Goal: Use online tool/utility

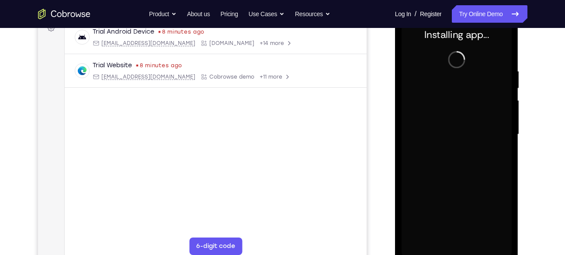
click at [533, 112] on div "Your Support Agent Your Customer Web iOS Android Next Steps We’d be happy to gi…" at bounding box center [282, 177] width 559 height 576
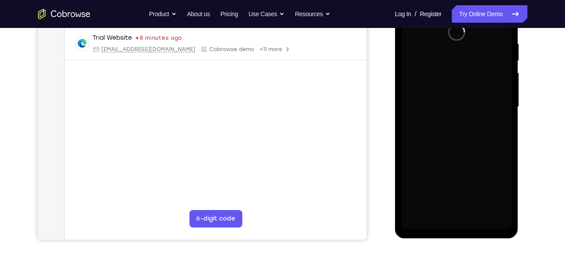
scroll to position [152, 0]
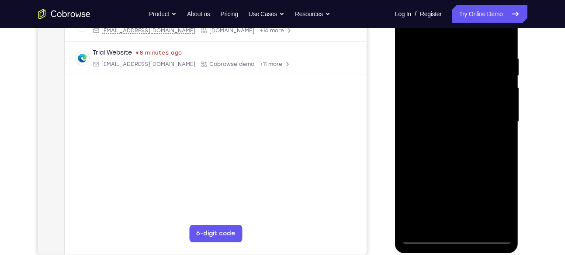
click at [463, 239] on div at bounding box center [456, 122] width 110 height 245
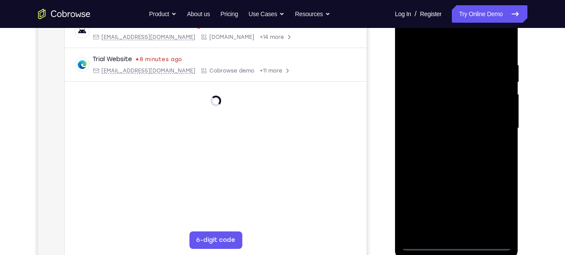
click at [455, 245] on div at bounding box center [456, 128] width 110 height 245
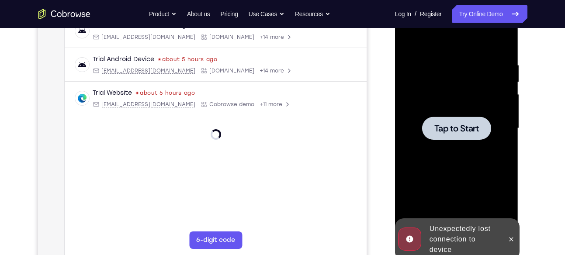
click at [456, 124] on span "Tap to Start" at bounding box center [456, 128] width 45 height 9
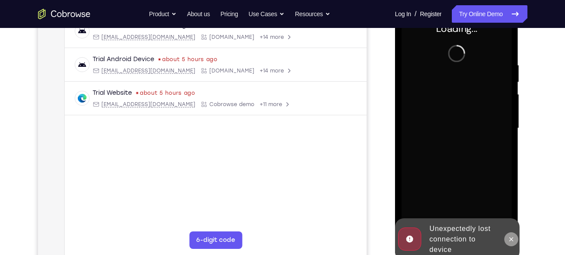
click at [513, 241] on icon at bounding box center [511, 239] width 7 height 7
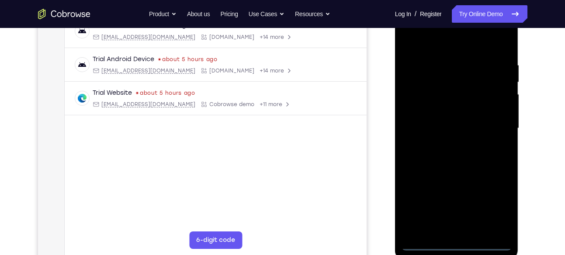
click at [453, 244] on div at bounding box center [456, 128] width 110 height 245
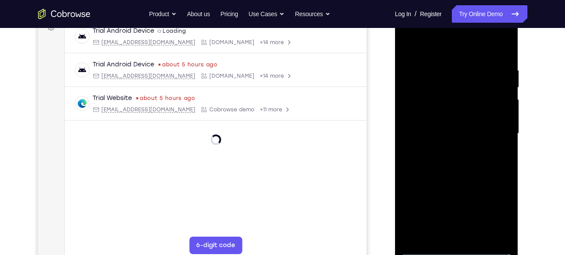
scroll to position [141, 0]
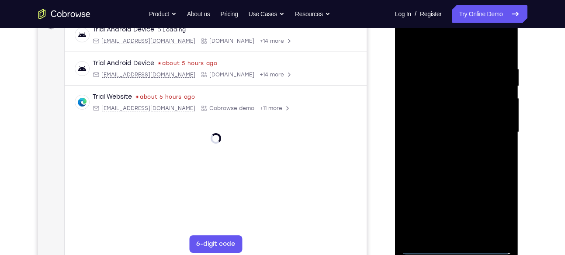
click at [456, 245] on div at bounding box center [456, 132] width 110 height 245
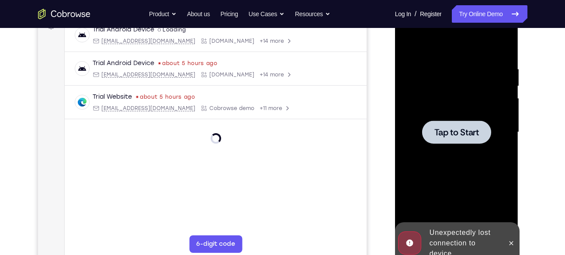
click at [472, 159] on div at bounding box center [456, 132] width 110 height 245
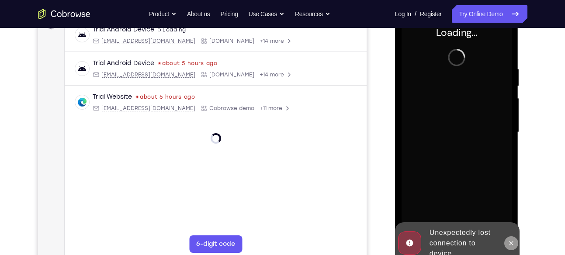
click at [513, 245] on icon at bounding box center [511, 243] width 7 height 7
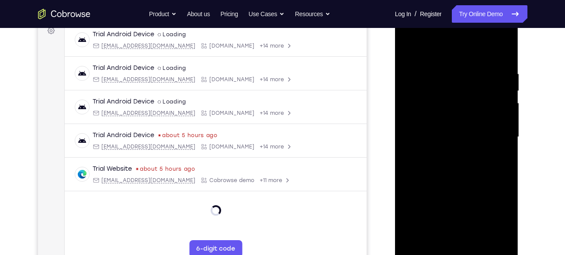
scroll to position [148, 0]
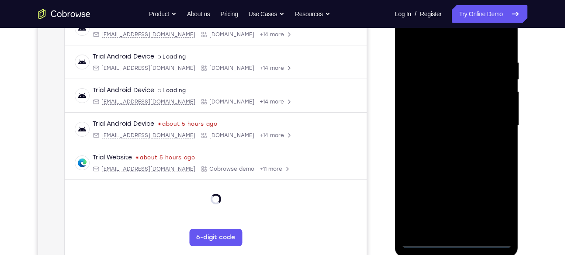
click at [455, 242] on div at bounding box center [456, 125] width 110 height 245
click at [495, 207] on div at bounding box center [456, 125] width 110 height 245
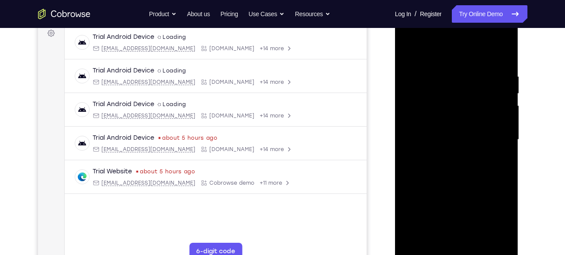
scroll to position [134, 0]
click at [445, 58] on div at bounding box center [456, 139] width 110 height 245
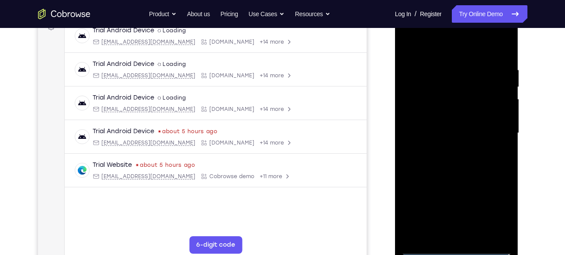
scroll to position [141, 0]
click at [495, 129] on div at bounding box center [456, 132] width 110 height 245
click at [448, 149] on div at bounding box center [456, 132] width 110 height 245
click at [453, 125] on div at bounding box center [456, 132] width 110 height 245
click at [460, 115] on div at bounding box center [456, 132] width 110 height 245
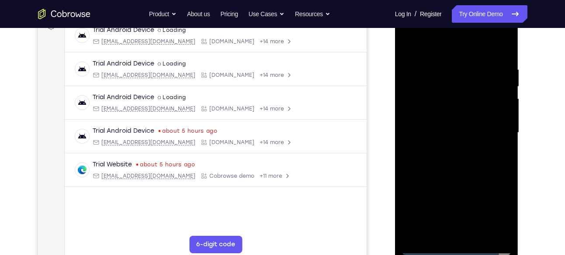
click at [461, 132] on div at bounding box center [456, 132] width 110 height 245
click at [457, 160] on div at bounding box center [456, 132] width 110 height 245
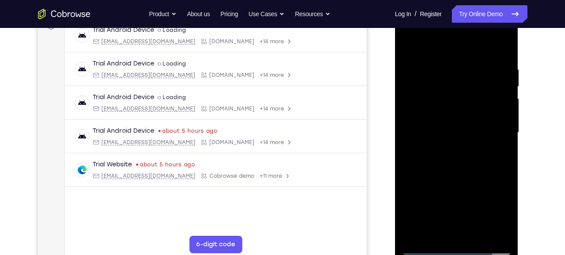
click at [457, 160] on div at bounding box center [456, 132] width 110 height 245
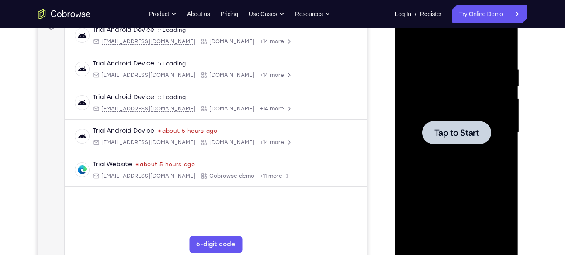
click at [477, 114] on div at bounding box center [456, 132] width 110 height 245
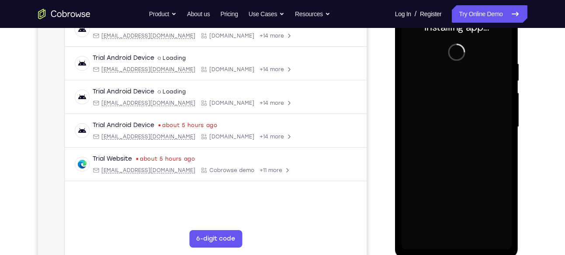
scroll to position [138, 0]
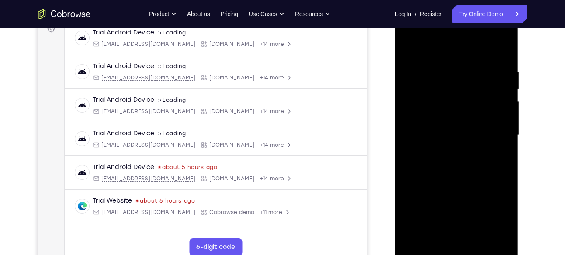
click at [457, 251] on div at bounding box center [456, 135] width 110 height 245
click at [491, 215] on div at bounding box center [456, 135] width 110 height 245
click at [429, 57] on div at bounding box center [456, 135] width 110 height 245
click at [432, 48] on div at bounding box center [456, 135] width 110 height 245
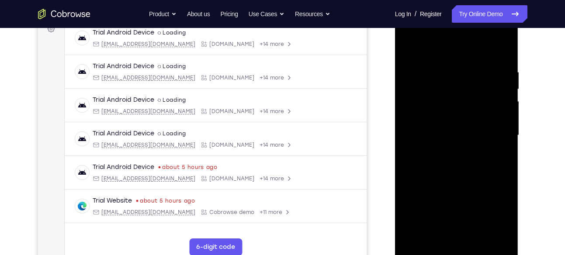
click at [488, 131] on div at bounding box center [456, 135] width 110 height 245
click at [442, 151] on div at bounding box center [456, 135] width 110 height 245
click at [477, 131] on div at bounding box center [456, 135] width 110 height 245
click at [457, 122] on div at bounding box center [456, 135] width 110 height 245
click at [461, 135] on div at bounding box center [456, 135] width 110 height 245
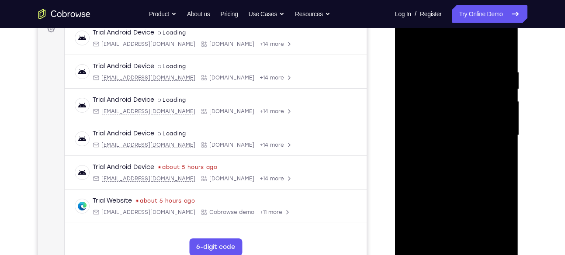
click at [455, 161] on div at bounding box center [456, 135] width 110 height 245
click at [453, 164] on div at bounding box center [456, 135] width 110 height 245
click at [455, 163] on div at bounding box center [456, 135] width 110 height 245
drag, startPoint x: 451, startPoint y: 51, endPoint x: 450, endPoint y: 24, distance: 27.5
click at [450, 24] on div at bounding box center [456, 135] width 110 height 245
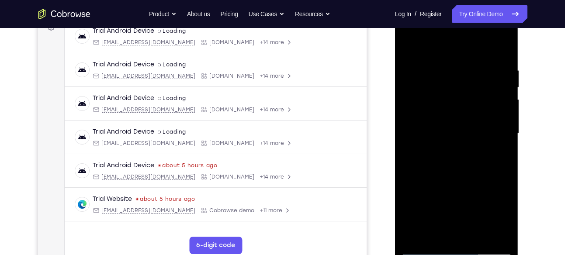
scroll to position [139, 0]
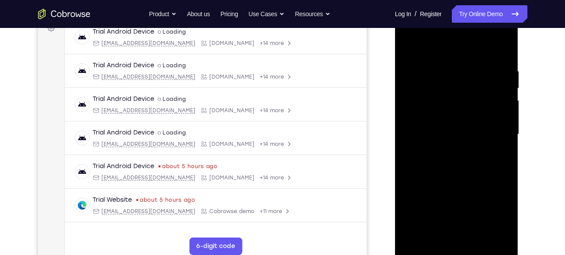
click at [463, 163] on div at bounding box center [456, 134] width 110 height 245
click at [457, 157] on div at bounding box center [456, 134] width 110 height 245
click at [452, 175] on div at bounding box center [456, 134] width 110 height 245
click at [460, 90] on div at bounding box center [456, 134] width 110 height 245
click at [460, 113] on div at bounding box center [456, 134] width 110 height 245
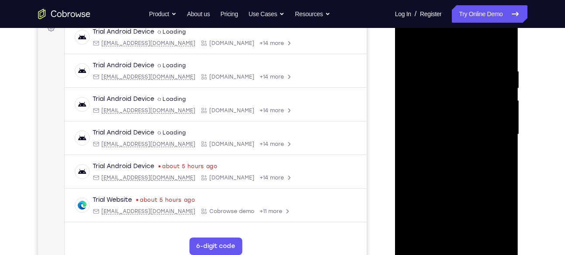
click at [463, 160] on div at bounding box center [456, 134] width 110 height 245
click at [408, 49] on div at bounding box center [456, 134] width 110 height 245
click at [450, 100] on div at bounding box center [456, 134] width 110 height 245
click at [451, 97] on div at bounding box center [456, 134] width 110 height 245
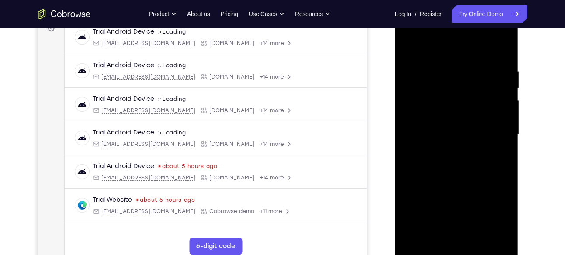
scroll to position [145, 0]
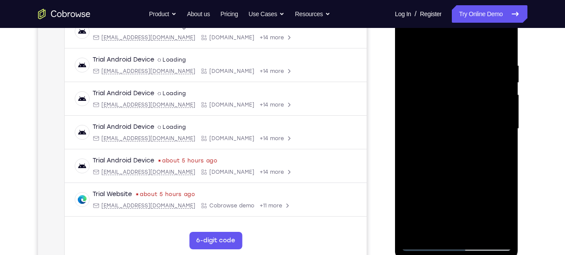
click at [451, 86] on div at bounding box center [456, 129] width 110 height 245
click at [457, 101] on div at bounding box center [456, 129] width 110 height 245
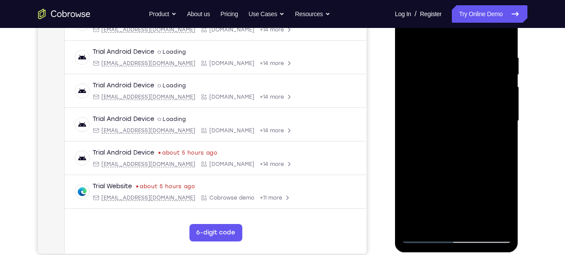
scroll to position [157, 0]
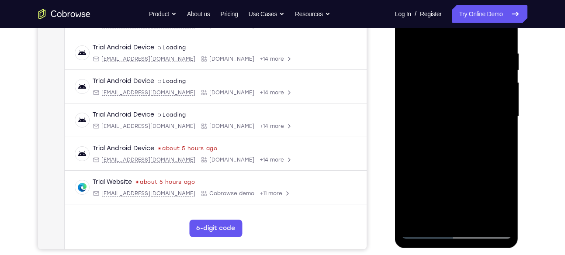
click at [462, 115] on div at bounding box center [456, 116] width 110 height 245
click at [451, 79] on div at bounding box center [456, 116] width 110 height 245
click at [436, 84] on div at bounding box center [456, 116] width 110 height 245
click at [442, 100] on div at bounding box center [456, 116] width 110 height 245
click at [484, 156] on div at bounding box center [456, 116] width 110 height 245
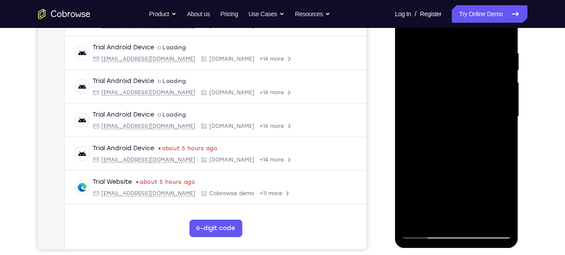
click at [478, 220] on div at bounding box center [456, 116] width 110 height 245
click at [456, 159] on div at bounding box center [456, 116] width 110 height 245
click at [468, 109] on div at bounding box center [456, 116] width 110 height 245
click at [409, 32] on div at bounding box center [456, 116] width 110 height 245
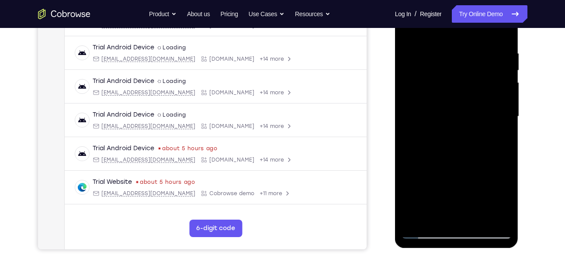
click at [442, 47] on div at bounding box center [456, 116] width 110 height 245
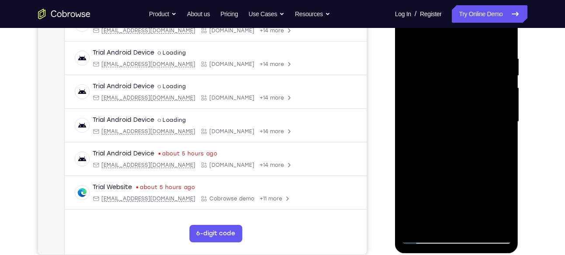
scroll to position [152, 0]
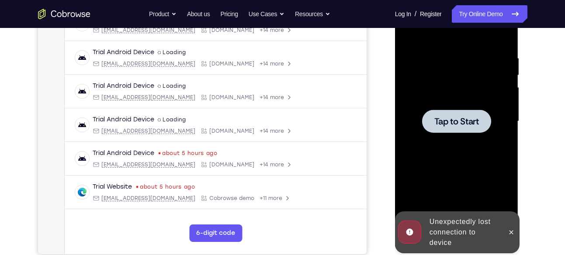
click at [508, 130] on div at bounding box center [456, 121] width 110 height 245
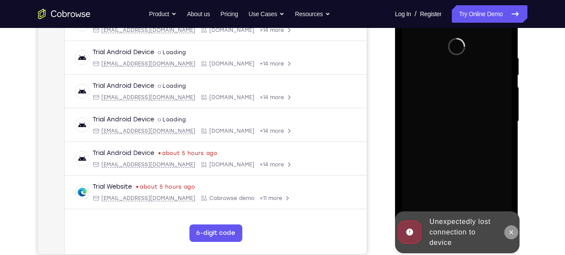
click at [509, 230] on icon at bounding box center [511, 232] width 7 height 7
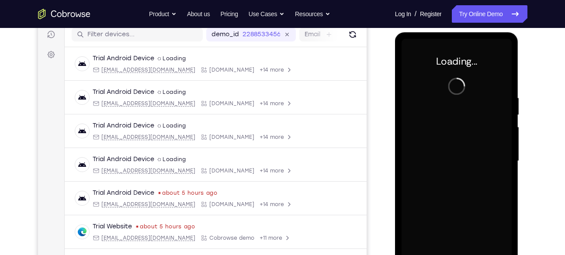
scroll to position [128, 0]
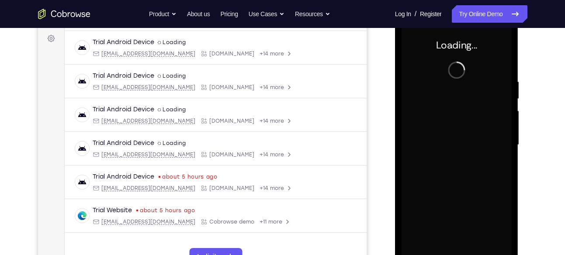
click at [430, 102] on div at bounding box center [456, 145] width 110 height 245
click at [476, 19] on link "Try Online Demo" at bounding box center [489, 13] width 75 height 17
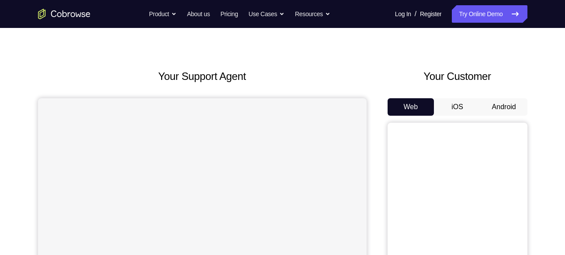
click at [498, 104] on button "Android" at bounding box center [504, 106] width 47 height 17
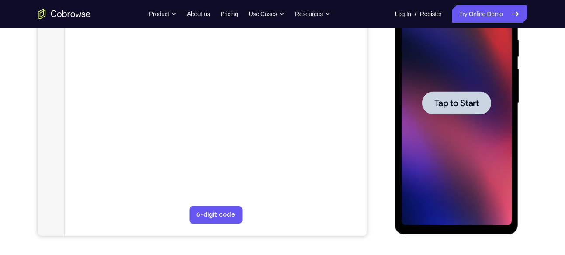
drag, startPoint x: 723, startPoint y: 168, endPoint x: 502, endPoint y: 87, distance: 235.2
click at [502, 87] on div at bounding box center [456, 103] width 110 height 245
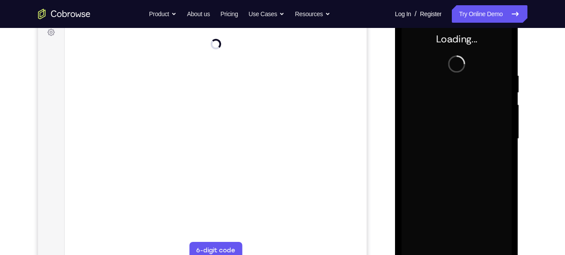
scroll to position [134, 0]
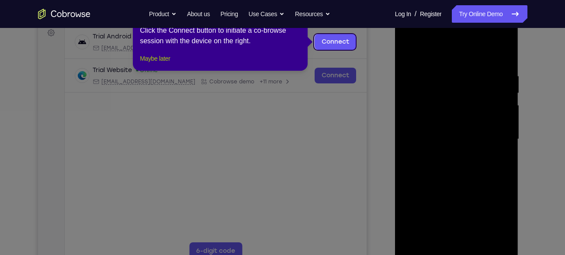
click at [160, 64] on button "Maybe later" at bounding box center [155, 58] width 30 height 10
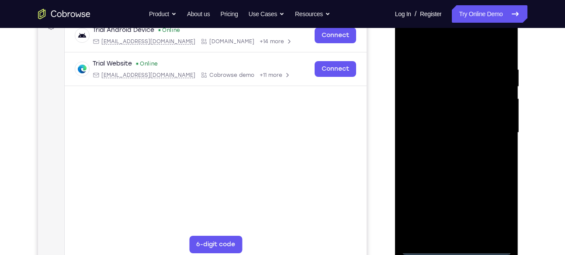
scroll to position [141, 0]
click at [457, 243] on div at bounding box center [456, 132] width 110 height 245
click at [457, 246] on div at bounding box center [456, 132] width 110 height 245
click at [494, 211] on div at bounding box center [456, 132] width 110 height 245
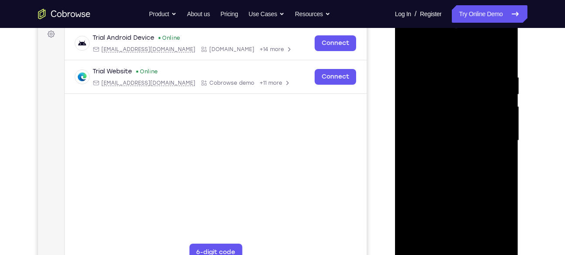
click at [451, 57] on div at bounding box center [456, 140] width 110 height 245
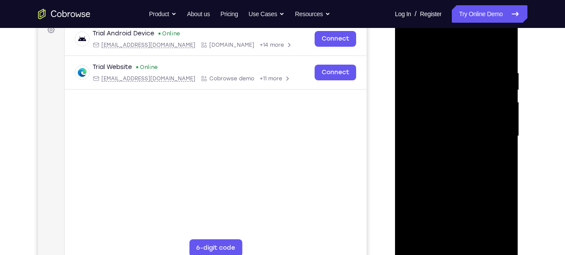
scroll to position [138, 0]
click at [495, 129] on div at bounding box center [456, 136] width 110 height 245
click at [447, 153] on div at bounding box center [456, 136] width 110 height 245
click at [460, 131] on div at bounding box center [456, 136] width 110 height 245
click at [419, 100] on div at bounding box center [456, 136] width 110 height 245
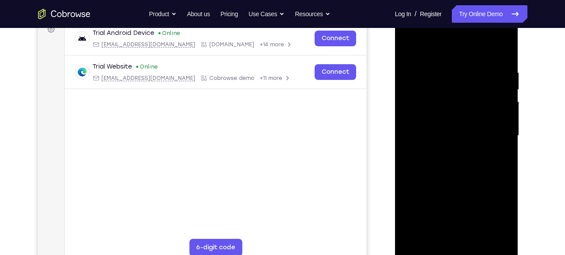
click at [428, 119] on div at bounding box center [456, 136] width 110 height 245
click at [496, 114] on div at bounding box center [456, 136] width 110 height 245
click at [470, 136] on div at bounding box center [456, 136] width 110 height 245
click at [449, 163] on div at bounding box center [456, 136] width 110 height 245
click at [461, 182] on div at bounding box center [456, 136] width 110 height 245
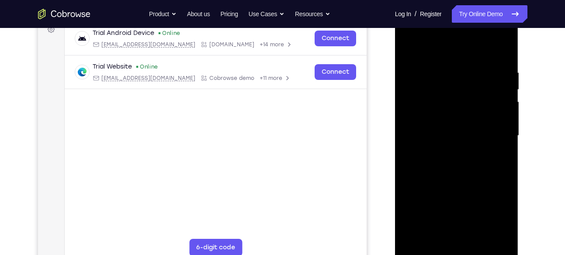
click at [461, 90] on div at bounding box center [456, 136] width 110 height 245
click at [472, 109] on div at bounding box center [456, 136] width 110 height 245
click at [473, 102] on div at bounding box center [456, 136] width 110 height 245
click at [452, 118] on div at bounding box center [456, 136] width 110 height 245
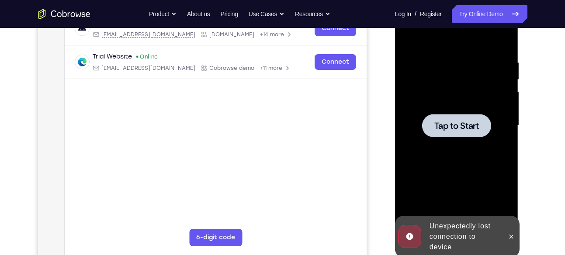
scroll to position [148, 0]
click at [508, 234] on icon at bounding box center [511, 236] width 7 height 7
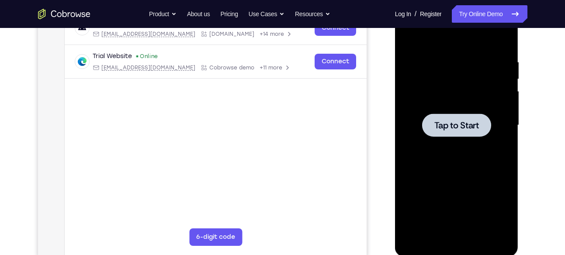
click at [442, 142] on div at bounding box center [456, 125] width 110 height 245
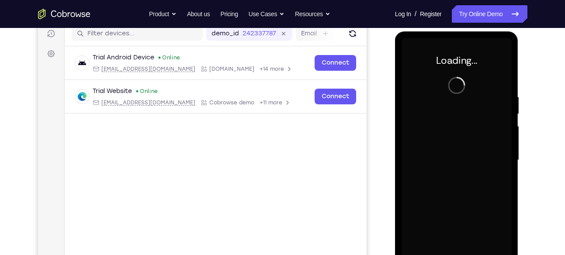
scroll to position [112, 0]
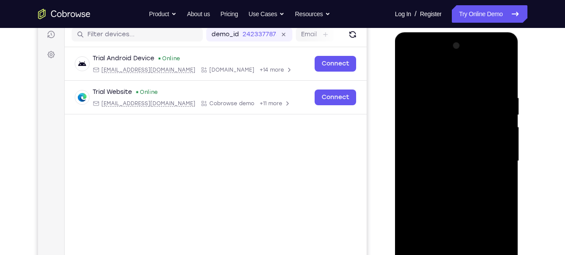
click at [412, 140] on div at bounding box center [456, 161] width 110 height 245
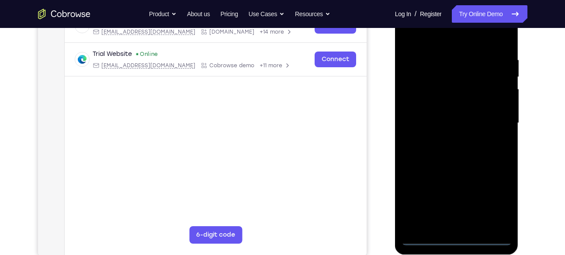
scroll to position [151, 0]
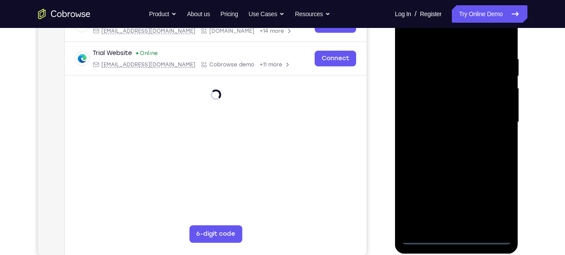
click at [458, 238] on div at bounding box center [456, 122] width 110 height 245
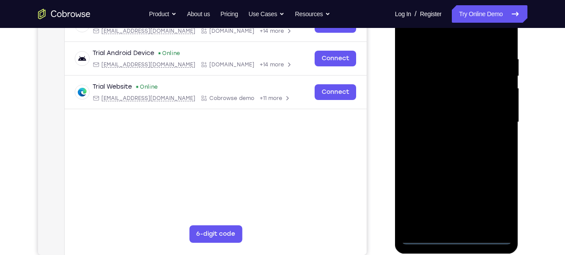
click at [496, 198] on div at bounding box center [456, 122] width 110 height 245
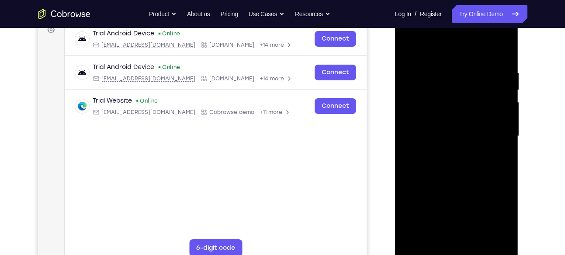
scroll to position [136, 0]
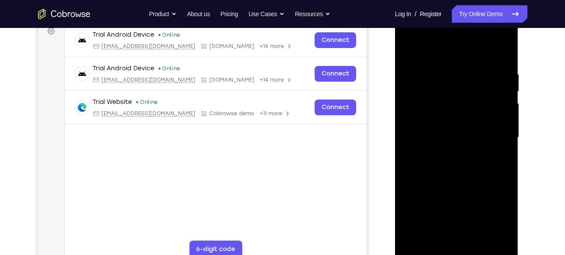
click at [457, 51] on div at bounding box center [456, 137] width 110 height 245
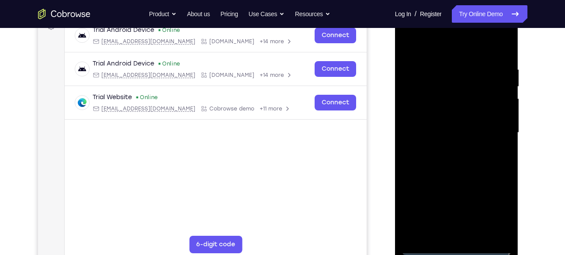
scroll to position [142, 0]
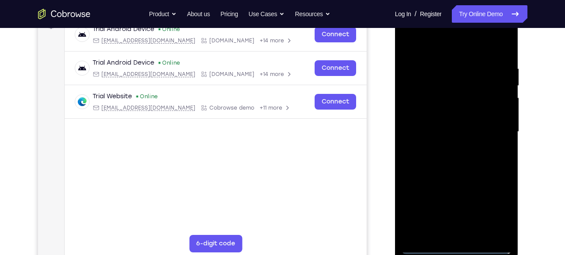
click at [495, 130] on div at bounding box center [456, 132] width 110 height 245
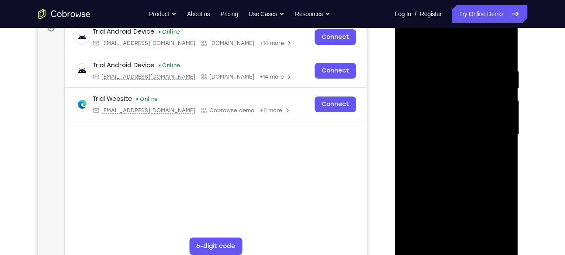
click at [450, 151] on div at bounding box center [456, 134] width 110 height 245
click at [454, 120] on div at bounding box center [456, 134] width 110 height 245
click at [497, 127] on div at bounding box center [456, 134] width 110 height 245
click at [484, 138] on div at bounding box center [456, 134] width 110 height 245
click at [469, 115] on div at bounding box center [456, 134] width 110 height 245
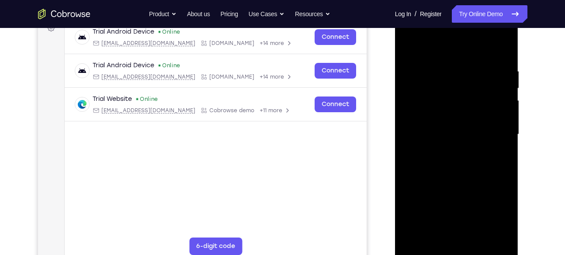
click at [457, 127] on div at bounding box center [456, 134] width 110 height 245
click at [409, 45] on div at bounding box center [456, 134] width 110 height 245
drag, startPoint x: 458, startPoint y: 124, endPoint x: 457, endPoint y: 117, distance: 7.0
click at [457, 117] on div at bounding box center [456, 134] width 110 height 245
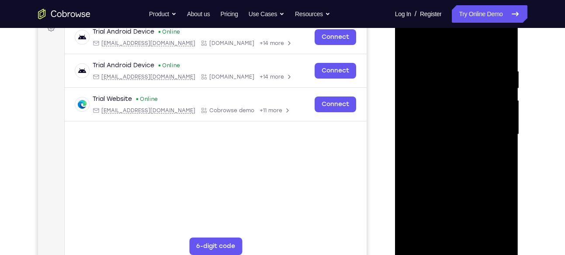
click at [445, 125] on div at bounding box center [456, 134] width 110 height 245
click at [497, 107] on div at bounding box center [456, 134] width 110 height 245
click at [452, 148] on div at bounding box center [456, 134] width 110 height 245
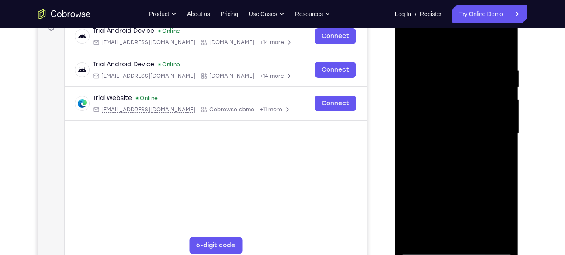
click at [453, 161] on div at bounding box center [456, 133] width 110 height 245
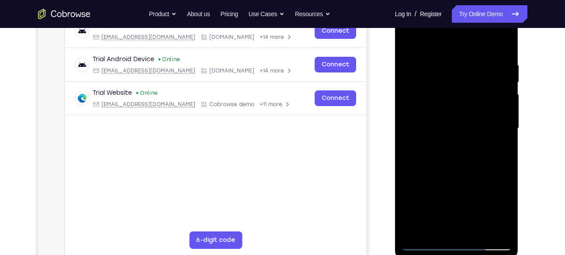
scroll to position [145, 0]
click at [457, 142] on div at bounding box center [456, 128] width 110 height 245
click at [461, 165] on div at bounding box center [456, 128] width 110 height 245
click at [455, 142] on div at bounding box center [456, 128] width 110 height 245
click at [461, 165] on div at bounding box center [456, 128] width 110 height 245
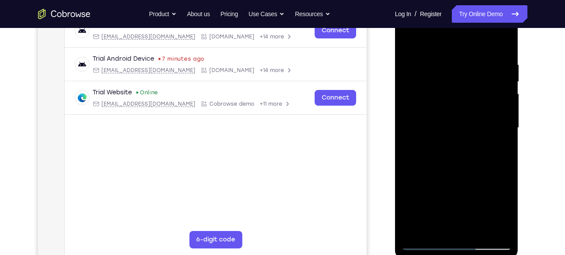
click at [458, 142] on div at bounding box center [456, 128] width 110 height 245
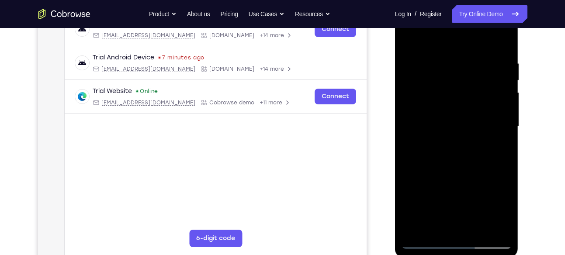
scroll to position [147, 0]
click at [405, 92] on div at bounding box center [456, 126] width 110 height 245
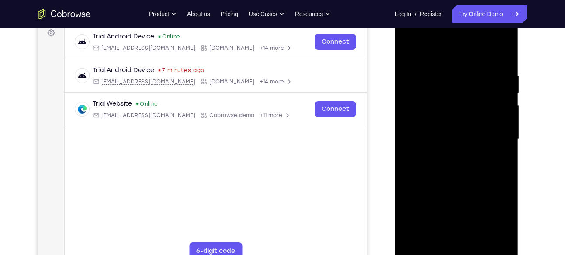
click at [447, 151] on div at bounding box center [456, 139] width 110 height 245
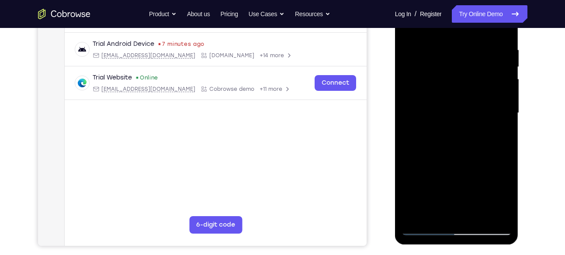
scroll to position [162, 0]
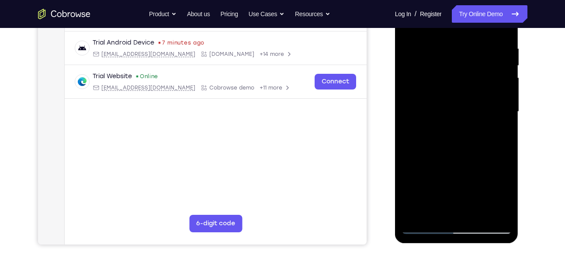
click at [460, 121] on div at bounding box center [456, 112] width 110 height 245
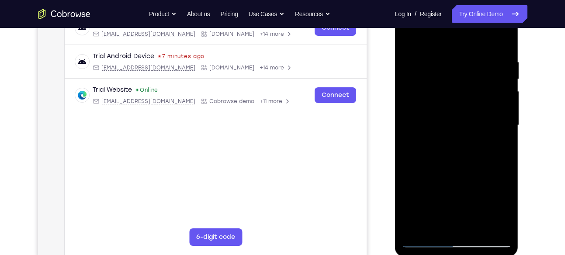
scroll to position [147, 0]
click at [454, 131] on div at bounding box center [456, 126] width 110 height 245
click at [458, 116] on div at bounding box center [456, 126] width 110 height 245
click at [447, 139] on div at bounding box center [456, 126] width 110 height 245
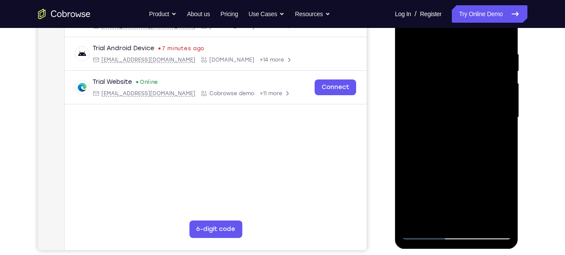
scroll to position [153, 0]
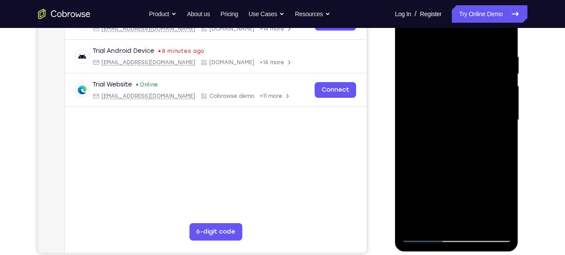
click at [436, 165] on div at bounding box center [456, 120] width 110 height 245
click at [460, 103] on div at bounding box center [456, 120] width 110 height 245
drag, startPoint x: 448, startPoint y: 166, endPoint x: 462, endPoint y: 89, distance: 78.6
click at [462, 89] on div at bounding box center [456, 120] width 110 height 245
click at [450, 220] on div at bounding box center [456, 120] width 110 height 245
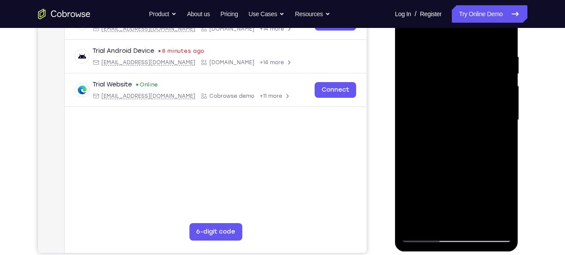
click at [449, 103] on div at bounding box center [456, 120] width 110 height 245
click at [450, 134] on div at bounding box center [456, 120] width 110 height 245
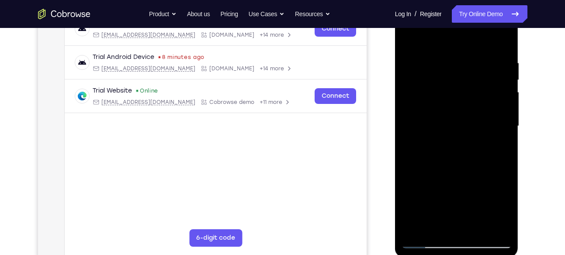
scroll to position [149, 0]
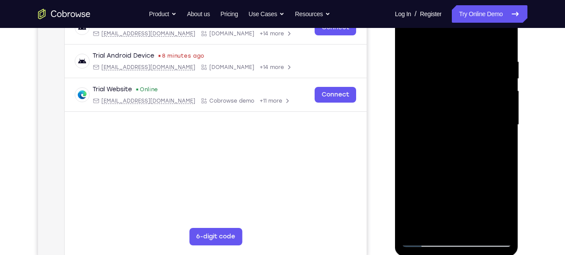
click at [504, 217] on div at bounding box center [456, 125] width 110 height 245
click at [448, 64] on div at bounding box center [456, 125] width 110 height 245
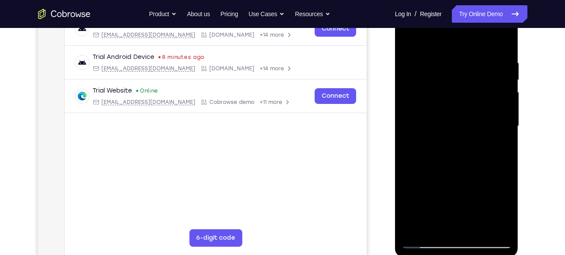
click at [504, 142] on div at bounding box center [456, 126] width 110 height 245
drag, startPoint x: 406, startPoint y: 132, endPoint x: 492, endPoint y: 121, distance: 86.8
click at [492, 121] on div at bounding box center [456, 126] width 110 height 245
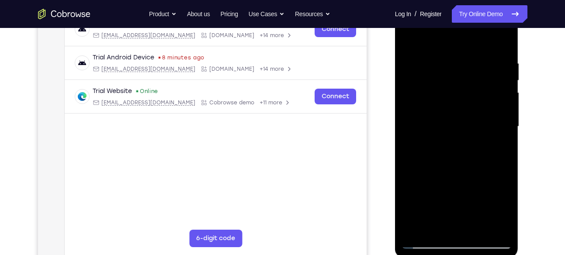
drag, startPoint x: 500, startPoint y: 124, endPoint x: 408, endPoint y: 115, distance: 92.5
click at [408, 115] on div at bounding box center [456, 126] width 110 height 245
drag, startPoint x: 490, startPoint y: 119, endPoint x: 439, endPoint y: 128, distance: 51.8
click at [439, 128] on div at bounding box center [456, 126] width 110 height 245
click at [504, 128] on div at bounding box center [456, 126] width 110 height 245
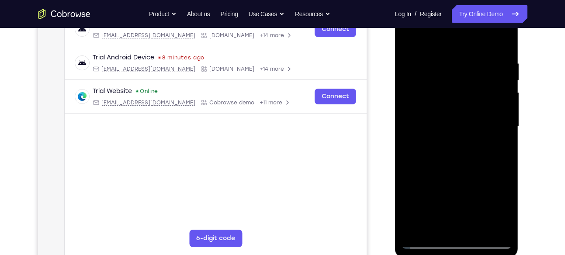
click at [504, 128] on div at bounding box center [456, 126] width 110 height 245
drag, startPoint x: 434, startPoint y: 126, endPoint x: 506, endPoint y: 125, distance: 72.5
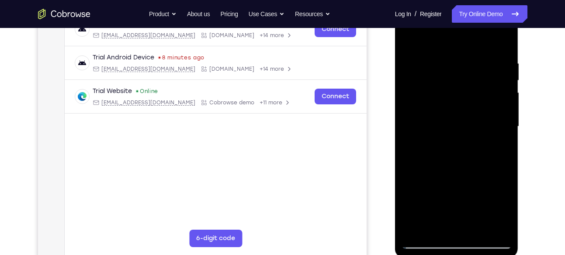
click at [506, 125] on div at bounding box center [456, 126] width 110 height 245
click at [500, 42] on div at bounding box center [456, 126] width 110 height 245
drag, startPoint x: 473, startPoint y: 145, endPoint x: 472, endPoint y: 28, distance: 117.5
click at [472, 28] on div at bounding box center [456, 126] width 110 height 245
drag, startPoint x: 465, startPoint y: 185, endPoint x: 464, endPoint y: 145, distance: 40.2
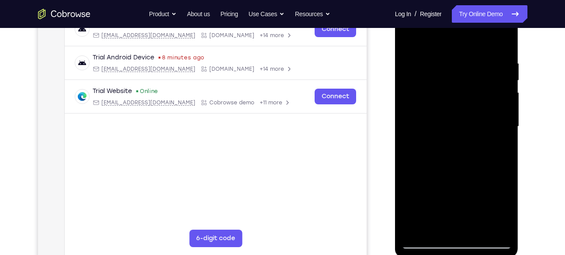
click at [464, 145] on div at bounding box center [456, 126] width 110 height 245
drag, startPoint x: 462, startPoint y: 205, endPoint x: 466, endPoint y: 65, distance: 139.8
click at [466, 65] on div at bounding box center [456, 126] width 110 height 245
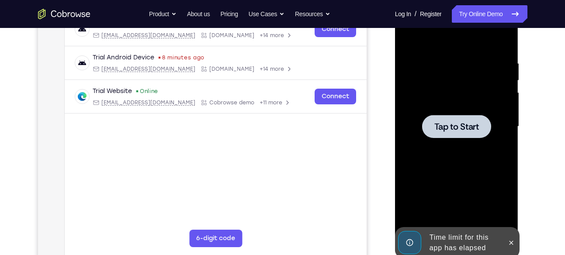
drag, startPoint x: 460, startPoint y: 176, endPoint x: 467, endPoint y: 40, distance: 136.0
click at [462, 131] on span "Tap to Start" at bounding box center [456, 126] width 45 height 9
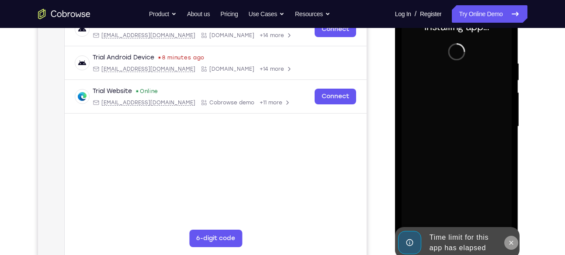
click at [512, 245] on icon at bounding box center [511, 242] width 7 height 7
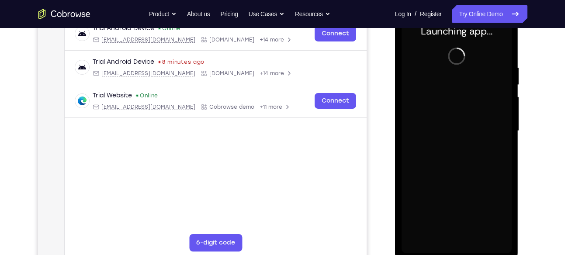
scroll to position [142, 0]
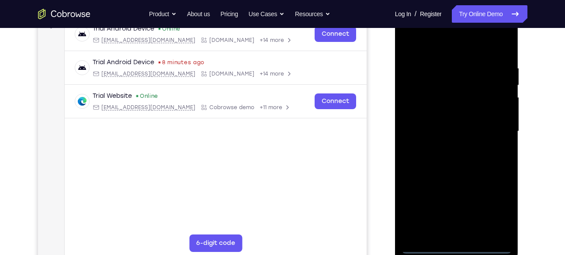
click at [458, 248] on div at bounding box center [456, 131] width 110 height 245
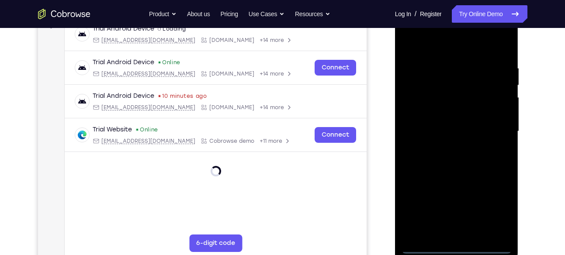
click at [494, 209] on div at bounding box center [456, 131] width 110 height 245
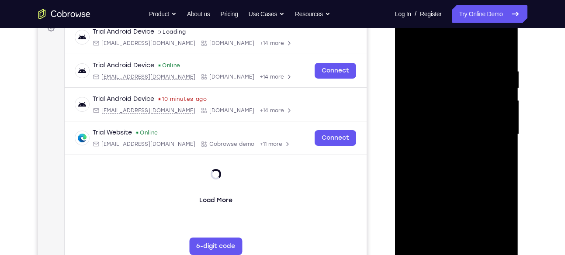
scroll to position [138, 0]
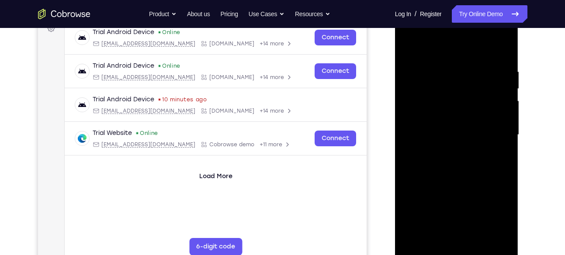
click at [440, 48] on div at bounding box center [456, 135] width 110 height 245
click at [496, 135] on div at bounding box center [456, 135] width 110 height 245
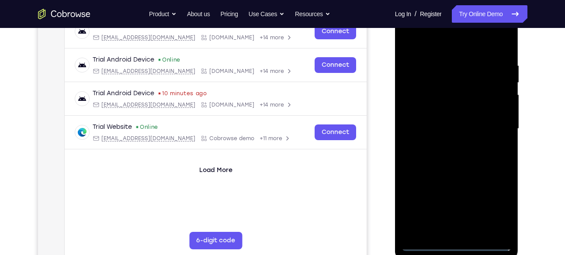
scroll to position [143, 0]
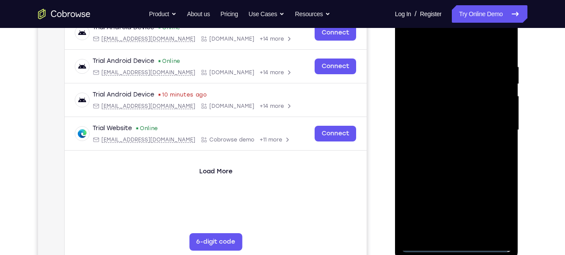
click at [443, 149] on div at bounding box center [456, 130] width 110 height 245
click at [463, 176] on div at bounding box center [456, 130] width 110 height 245
click at [463, 123] on div at bounding box center [456, 130] width 110 height 245
click at [407, 42] on div at bounding box center [456, 130] width 110 height 245
click at [425, 242] on div at bounding box center [456, 130] width 110 height 245
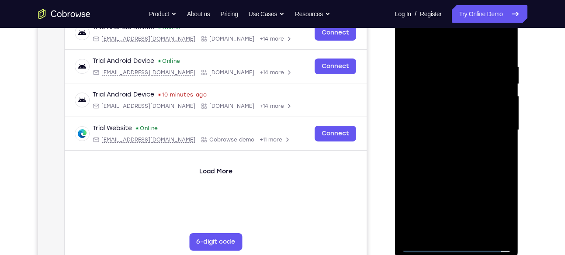
click at [423, 244] on div at bounding box center [456, 130] width 110 height 245
click at [449, 84] on div at bounding box center [456, 130] width 110 height 245
click at [460, 107] on div at bounding box center [456, 130] width 110 height 245
click at [424, 93] on div at bounding box center [456, 130] width 110 height 245
click at [449, 111] on div at bounding box center [456, 130] width 110 height 245
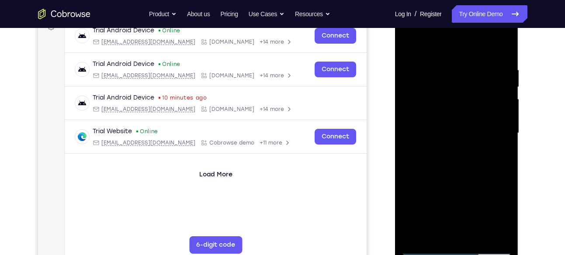
scroll to position [141, 0]
click at [473, 174] on div at bounding box center [456, 132] width 110 height 245
click at [451, 64] on div at bounding box center [456, 132] width 110 height 245
click at [499, 131] on div at bounding box center [456, 132] width 110 height 245
click at [503, 48] on div at bounding box center [456, 132] width 110 height 245
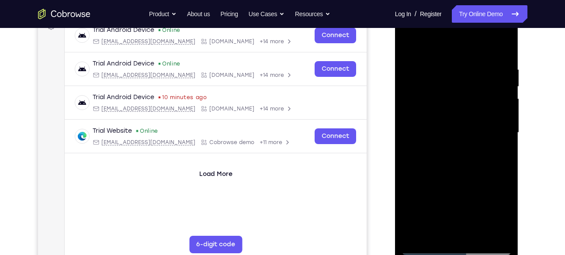
click at [465, 67] on div at bounding box center [456, 132] width 110 height 245
click at [502, 158] on div at bounding box center [456, 132] width 110 height 245
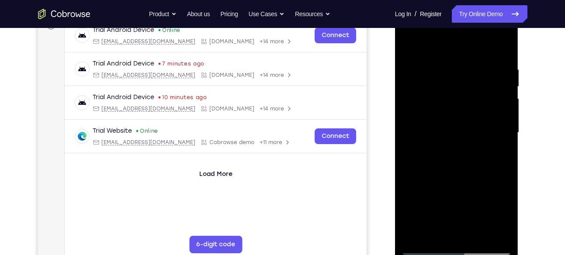
click at [502, 158] on div at bounding box center [456, 132] width 110 height 245
drag, startPoint x: 419, startPoint y: 142, endPoint x: 519, endPoint y: 136, distance: 100.7
click at [519, 136] on html "Online web based iOS Simulators and Android Emulators. Run iPhone, iPad, Mobile…" at bounding box center [457, 135] width 125 height 262
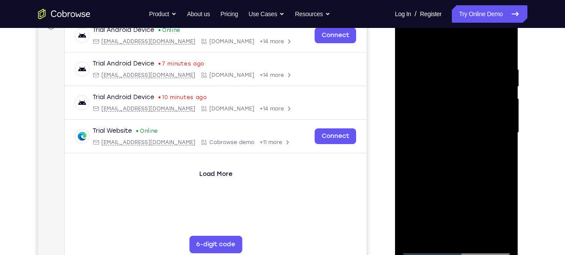
click at [502, 49] on div at bounding box center [456, 132] width 110 height 245
drag, startPoint x: 469, startPoint y: 203, endPoint x: 460, endPoint y: 38, distance: 165.4
click at [460, 38] on div at bounding box center [456, 132] width 110 height 245
drag, startPoint x: 474, startPoint y: 194, endPoint x: 474, endPoint y: 9, distance: 185.7
click at [474, 9] on div at bounding box center [457, 134] width 124 height 260
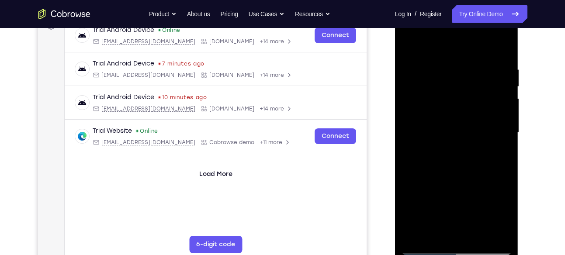
drag, startPoint x: 461, startPoint y: 203, endPoint x: 469, endPoint y: 145, distance: 58.6
click at [469, 145] on div at bounding box center [456, 132] width 110 height 245
click at [457, 141] on div at bounding box center [456, 132] width 110 height 245
drag, startPoint x: 467, startPoint y: 210, endPoint x: 446, endPoint y: 75, distance: 136.0
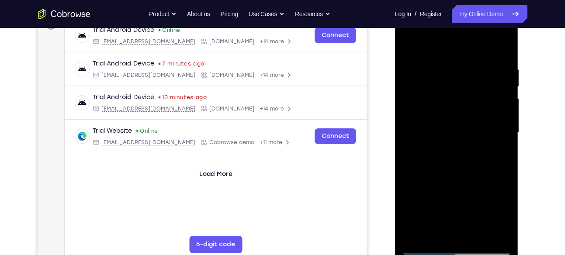
click at [446, 75] on div at bounding box center [456, 132] width 110 height 245
drag, startPoint x: 443, startPoint y: 197, endPoint x: 445, endPoint y: 70, distance: 126.7
click at [445, 70] on div at bounding box center [456, 132] width 110 height 245
click at [422, 73] on div at bounding box center [456, 132] width 110 height 245
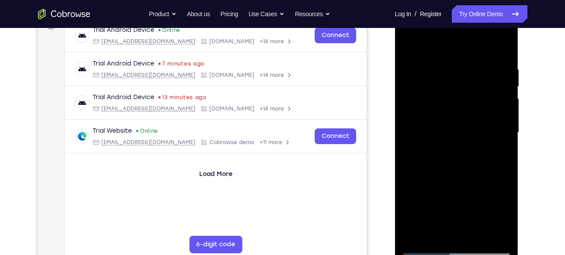
drag, startPoint x: 455, startPoint y: 194, endPoint x: 449, endPoint y: 61, distance: 133.8
click at [449, 61] on div at bounding box center [456, 132] width 110 height 245
drag, startPoint x: 450, startPoint y: 202, endPoint x: 455, endPoint y: 80, distance: 122.0
click at [455, 80] on div at bounding box center [456, 132] width 110 height 245
drag, startPoint x: 477, startPoint y: 197, endPoint x: 474, endPoint y: 61, distance: 135.9
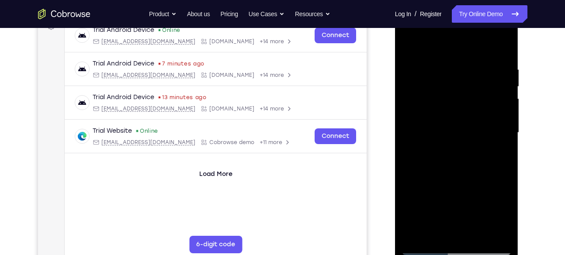
click at [474, 61] on div at bounding box center [456, 132] width 110 height 245
drag, startPoint x: 472, startPoint y: 173, endPoint x: 462, endPoint y: 64, distance: 109.7
click at [462, 64] on div at bounding box center [456, 132] width 110 height 245
drag, startPoint x: 478, startPoint y: 191, endPoint x: 475, endPoint y: 103, distance: 87.9
click at [475, 103] on div at bounding box center [456, 132] width 110 height 245
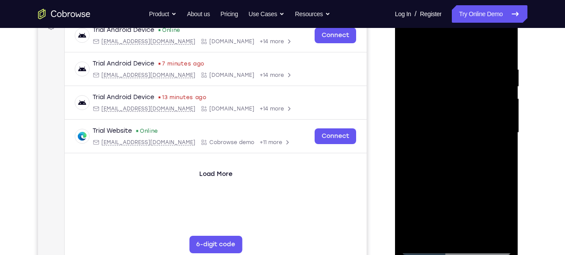
click at [408, 100] on div at bounding box center [456, 132] width 110 height 245
click at [406, 183] on div at bounding box center [456, 132] width 110 height 245
click at [501, 105] on div at bounding box center [456, 132] width 110 height 245
drag, startPoint x: 480, startPoint y: 110, endPoint x: 480, endPoint y: 142, distance: 31.9
click at [480, 142] on div at bounding box center [456, 132] width 110 height 245
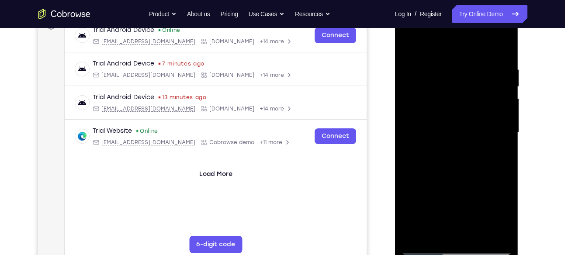
click at [501, 124] on div at bounding box center [456, 132] width 110 height 245
drag, startPoint x: 462, startPoint y: 197, endPoint x: 431, endPoint y: -11, distance: 209.8
click at [431, 4] on html "Online web based iOS Simulators and Android Emulators. Run iPhone, iPad, Mobile…" at bounding box center [457, 135] width 125 height 262
click at [460, 158] on div at bounding box center [456, 132] width 110 height 245
click at [463, 106] on div at bounding box center [456, 132] width 110 height 245
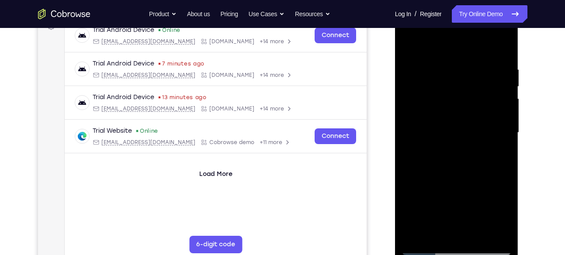
click at [457, 131] on div at bounding box center [456, 132] width 110 height 245
drag, startPoint x: 447, startPoint y: 51, endPoint x: 447, endPoint y: 25, distance: 26.2
click at [447, 25] on div at bounding box center [456, 132] width 110 height 245
click at [449, 64] on div at bounding box center [456, 132] width 110 height 245
click at [503, 135] on div at bounding box center [456, 132] width 110 height 245
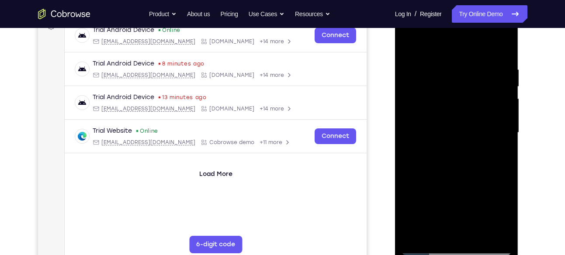
click at [503, 135] on div at bounding box center [456, 132] width 110 height 245
click at [501, 51] on div at bounding box center [456, 132] width 110 height 245
drag, startPoint x: 457, startPoint y: 102, endPoint x: 449, endPoint y: 215, distance: 113.0
click at [449, 215] on div at bounding box center [456, 132] width 110 height 245
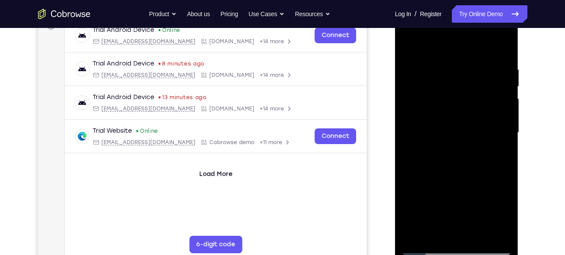
click at [449, 58] on div at bounding box center [456, 132] width 110 height 245
click at [508, 147] on div at bounding box center [456, 132] width 110 height 245
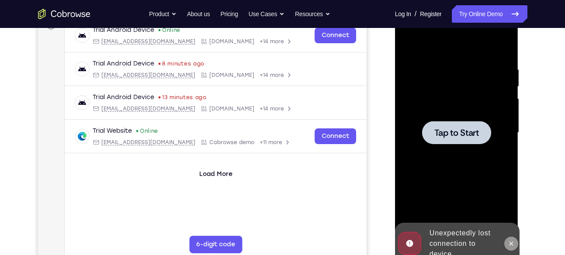
click at [511, 242] on icon at bounding box center [511, 244] width 4 height 4
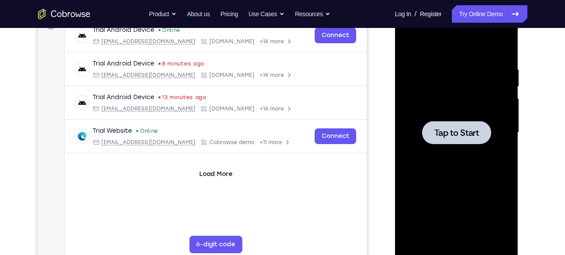
click at [458, 166] on div at bounding box center [456, 132] width 110 height 245
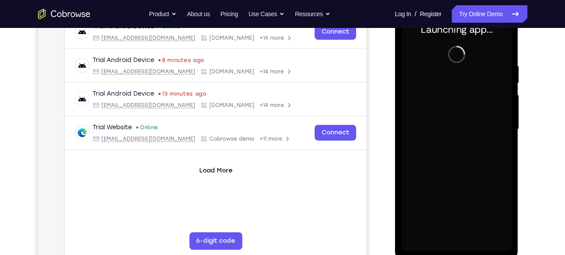
scroll to position [145, 0]
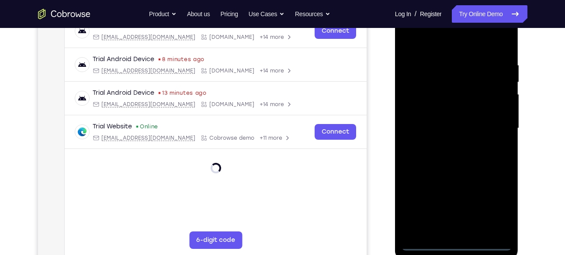
click at [461, 242] on div at bounding box center [456, 128] width 110 height 245
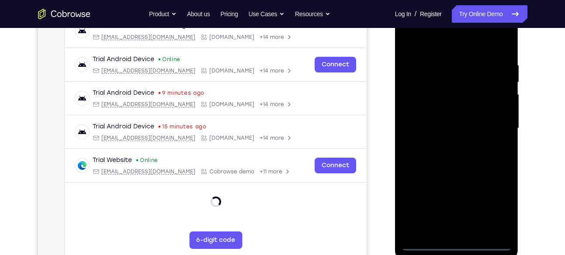
scroll to position [142, 0]
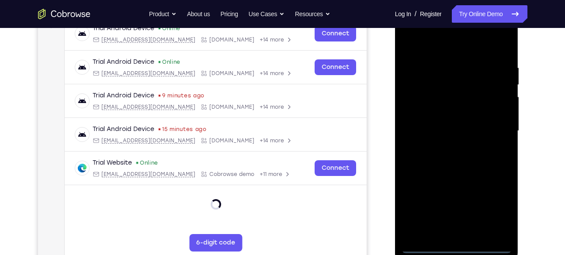
click at [491, 206] on div at bounding box center [456, 131] width 110 height 245
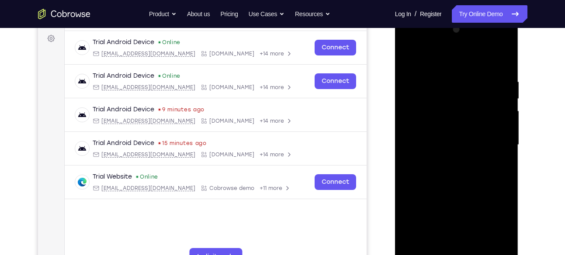
scroll to position [129, 0]
click at [470, 188] on div at bounding box center [456, 144] width 110 height 245
click at [493, 147] on div at bounding box center [456, 144] width 110 height 245
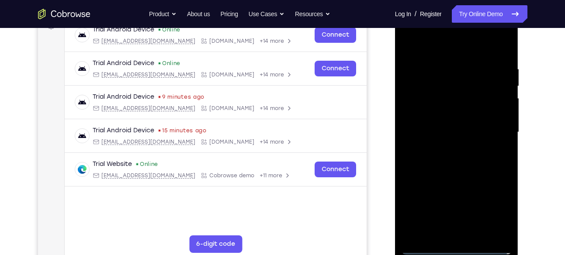
click at [444, 145] on div at bounding box center [456, 132] width 110 height 245
click at [449, 125] on div at bounding box center [456, 132] width 110 height 245
click at [448, 110] on div at bounding box center [456, 132] width 110 height 245
click at [449, 132] on div at bounding box center [456, 132] width 110 height 245
click at [453, 162] on div at bounding box center [456, 132] width 110 height 245
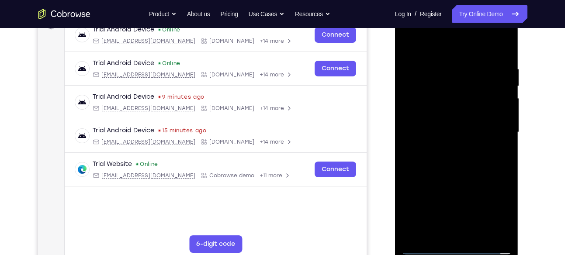
click at [457, 156] on div at bounding box center [456, 132] width 110 height 245
click at [453, 233] on div at bounding box center [456, 132] width 110 height 245
click at [458, 228] on div at bounding box center [456, 132] width 110 height 245
click at [489, 248] on div at bounding box center [456, 132] width 110 height 245
drag, startPoint x: 472, startPoint y: 145, endPoint x: 460, endPoint y: -26, distance: 171.2
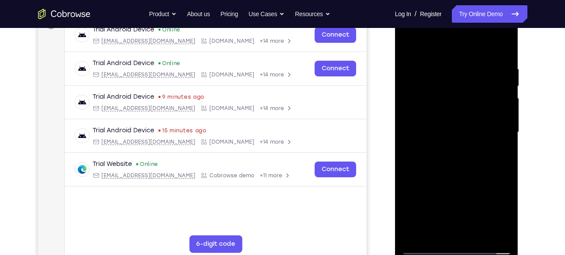
click at [460, 3] on html "Online web based iOS Simulators and Android Emulators. Run iPhone, iPad, Mobile…" at bounding box center [457, 134] width 125 height 262
click at [457, 247] on div at bounding box center [456, 132] width 110 height 245
click at [489, 212] on div at bounding box center [456, 132] width 110 height 245
click at [468, 173] on div at bounding box center [456, 132] width 110 height 245
click at [449, 65] on div at bounding box center [456, 132] width 110 height 245
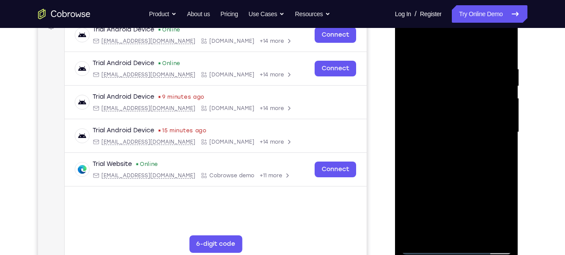
click at [491, 234] on div at bounding box center [456, 132] width 110 height 245
click at [498, 139] on div at bounding box center [456, 132] width 110 height 245
click at [503, 135] on div at bounding box center [456, 132] width 110 height 245
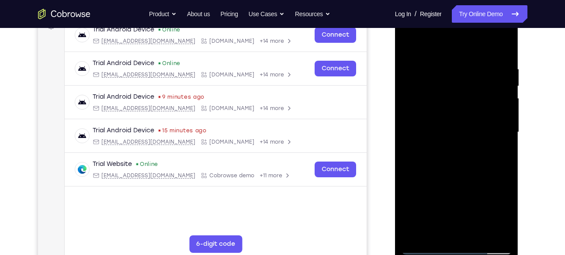
click at [503, 135] on div at bounding box center [456, 132] width 110 height 245
click at [499, 42] on div at bounding box center [456, 132] width 110 height 245
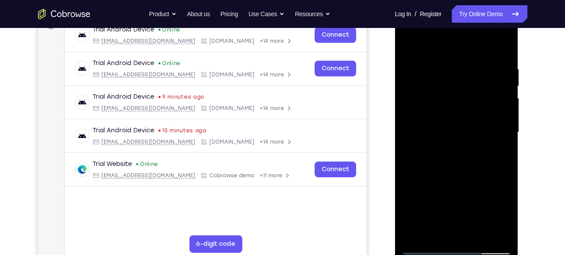
drag, startPoint x: 456, startPoint y: 198, endPoint x: 465, endPoint y: 55, distance: 143.2
click at [465, 55] on div at bounding box center [456, 132] width 110 height 245
drag, startPoint x: 486, startPoint y: 193, endPoint x: 477, endPoint y: 64, distance: 129.7
click at [477, 64] on div at bounding box center [456, 132] width 110 height 245
drag, startPoint x: 461, startPoint y: 187, endPoint x: 469, endPoint y: 52, distance: 135.2
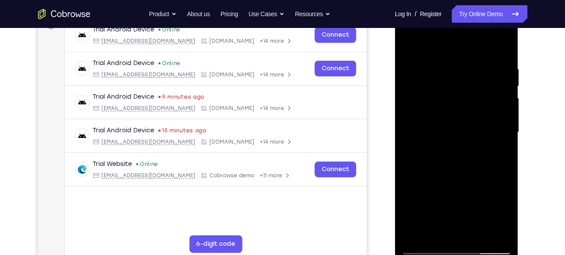
click at [469, 52] on div at bounding box center [456, 132] width 110 height 245
drag, startPoint x: 460, startPoint y: 197, endPoint x: 465, endPoint y: 71, distance: 126.3
click at [465, 71] on div at bounding box center [456, 132] width 110 height 245
drag, startPoint x: 465, startPoint y: 178, endPoint x: 460, endPoint y: 93, distance: 84.5
click at [460, 93] on div at bounding box center [456, 132] width 110 height 245
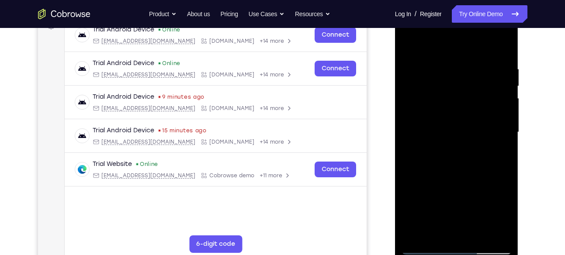
drag, startPoint x: 469, startPoint y: 201, endPoint x: 470, endPoint y: 60, distance: 140.7
click at [470, 60] on div at bounding box center [456, 132] width 110 height 245
drag, startPoint x: 476, startPoint y: 152, endPoint x: 476, endPoint y: 187, distance: 34.1
click at [476, 187] on div at bounding box center [456, 132] width 110 height 245
drag, startPoint x: 476, startPoint y: 187, endPoint x: 460, endPoint y: 50, distance: 137.2
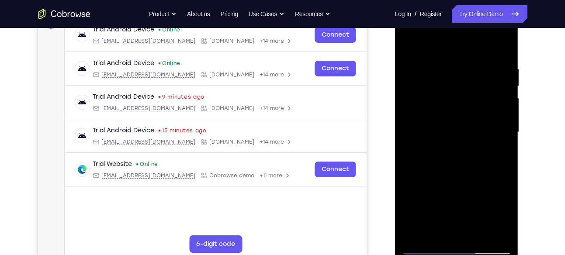
click at [460, 50] on div at bounding box center [456, 132] width 110 height 245
drag, startPoint x: 465, startPoint y: 179, endPoint x: 466, endPoint y: 89, distance: 90.0
click at [466, 89] on div at bounding box center [456, 132] width 110 height 245
click at [505, 111] on div at bounding box center [456, 132] width 110 height 245
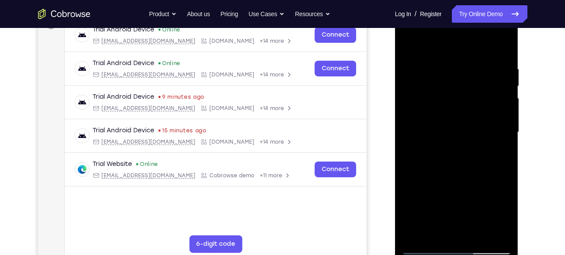
click at [505, 111] on div at bounding box center [456, 132] width 110 height 245
click at [410, 176] on div at bounding box center [456, 132] width 110 height 245
click at [409, 180] on div at bounding box center [456, 132] width 110 height 245
drag, startPoint x: 480, startPoint y: 204, endPoint x: 471, endPoint y: 52, distance: 151.8
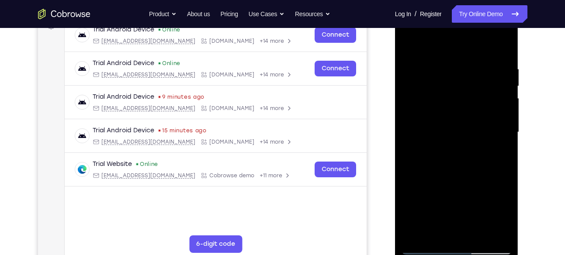
click at [471, 52] on div at bounding box center [456, 132] width 110 height 245
drag, startPoint x: 483, startPoint y: 208, endPoint x: 472, endPoint y: 74, distance: 133.7
click at [472, 74] on div at bounding box center [456, 132] width 110 height 245
drag, startPoint x: 470, startPoint y: 169, endPoint x: 471, endPoint y: 132, distance: 36.3
click at [471, 132] on div at bounding box center [456, 132] width 110 height 245
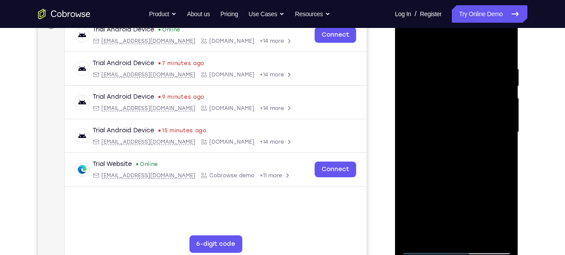
click at [507, 124] on div at bounding box center [456, 132] width 110 height 245
drag, startPoint x: 466, startPoint y: 203, endPoint x: 473, endPoint y: 76, distance: 126.9
click at [473, 76] on div at bounding box center [456, 132] width 110 height 245
drag, startPoint x: 462, startPoint y: 171, endPoint x: 461, endPoint y: 69, distance: 102.2
click at [461, 69] on div at bounding box center [456, 132] width 110 height 245
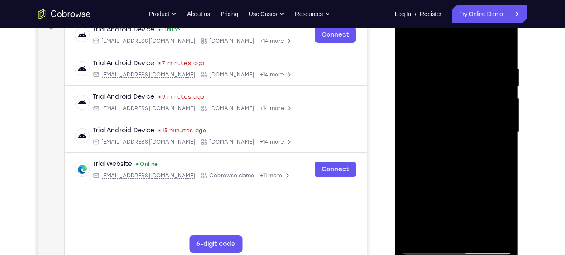
drag, startPoint x: 469, startPoint y: 196, endPoint x: 468, endPoint y: 52, distance: 144.6
click at [468, 52] on div at bounding box center [456, 132] width 110 height 245
drag, startPoint x: 462, startPoint y: 185, endPoint x: 468, endPoint y: 129, distance: 55.8
click at [468, 129] on div at bounding box center [456, 132] width 110 height 245
click at [468, 139] on div at bounding box center [456, 132] width 110 height 245
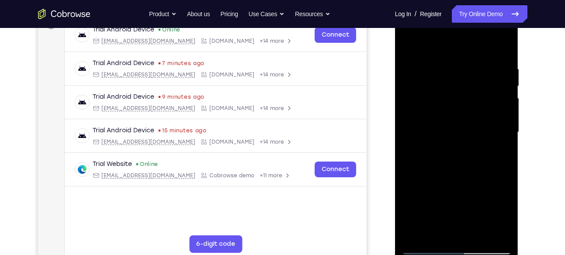
click at [468, 139] on div at bounding box center [456, 132] width 110 height 245
drag, startPoint x: 465, startPoint y: 192, endPoint x: 460, endPoint y: 49, distance: 143.4
click at [460, 49] on div at bounding box center [456, 132] width 110 height 245
click at [414, 235] on div at bounding box center [456, 132] width 110 height 245
click at [495, 231] on div at bounding box center [456, 132] width 110 height 245
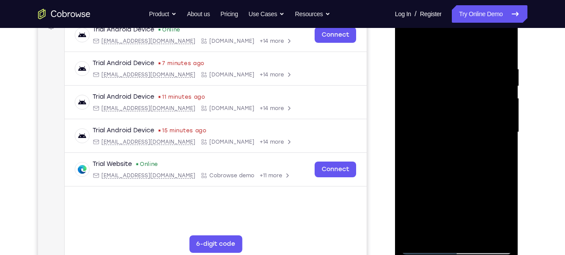
click at [418, 100] on div at bounding box center [456, 132] width 110 height 245
drag, startPoint x: 472, startPoint y: 166, endPoint x: 479, endPoint y: 113, distance: 53.7
click at [479, 113] on div at bounding box center [456, 132] width 110 height 245
click at [457, 107] on div at bounding box center [456, 132] width 110 height 245
drag, startPoint x: 457, startPoint y: 174, endPoint x: 474, endPoint y: 101, distance: 74.9
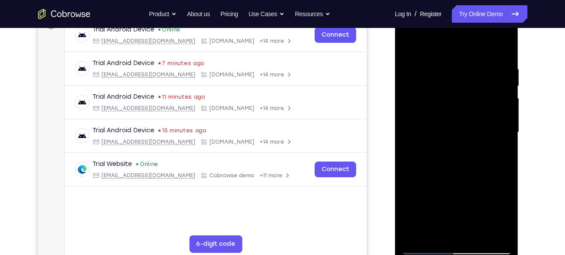
click at [474, 101] on div at bounding box center [456, 132] width 110 height 245
click at [502, 134] on div at bounding box center [456, 132] width 110 height 245
click at [405, 132] on div at bounding box center [456, 132] width 110 height 245
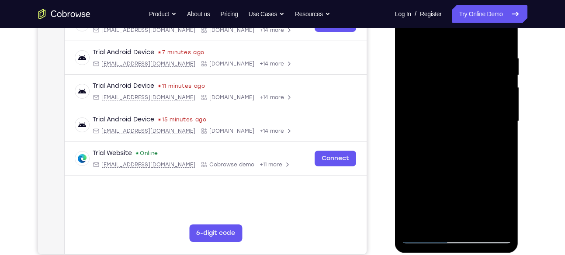
scroll to position [152, 0]
click at [410, 33] on div at bounding box center [456, 122] width 110 height 245
drag, startPoint x: 465, startPoint y: 129, endPoint x: 470, endPoint y: 187, distance: 57.5
click at [470, 187] on div at bounding box center [456, 122] width 110 height 245
click at [434, 222] on div at bounding box center [456, 122] width 110 height 245
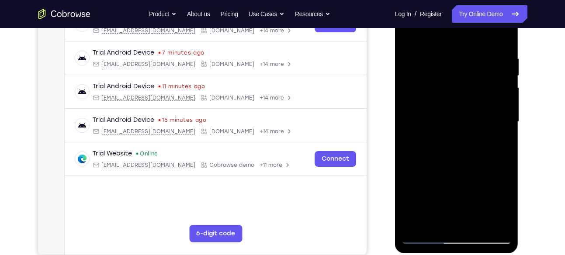
click at [446, 34] on div at bounding box center [456, 122] width 110 height 245
click at [453, 51] on div at bounding box center [456, 122] width 110 height 245
click at [408, 30] on div at bounding box center [456, 122] width 110 height 245
click at [488, 34] on div at bounding box center [456, 122] width 110 height 245
click at [503, 59] on div at bounding box center [456, 122] width 110 height 245
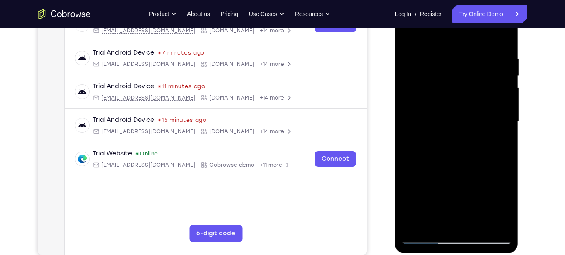
click at [457, 35] on div at bounding box center [456, 122] width 110 height 245
click at [500, 34] on div at bounding box center [456, 122] width 110 height 245
click at [498, 221] on div at bounding box center [456, 122] width 110 height 245
click at [497, 223] on div at bounding box center [456, 122] width 110 height 245
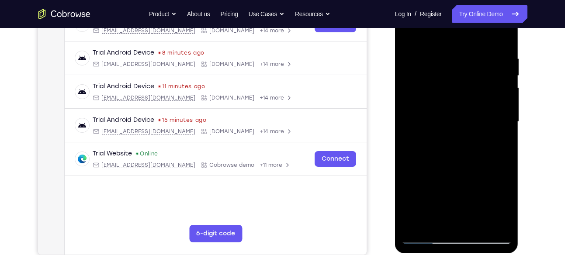
click at [497, 223] on div at bounding box center [456, 122] width 110 height 245
